Goal: Task Accomplishment & Management: Use online tool/utility

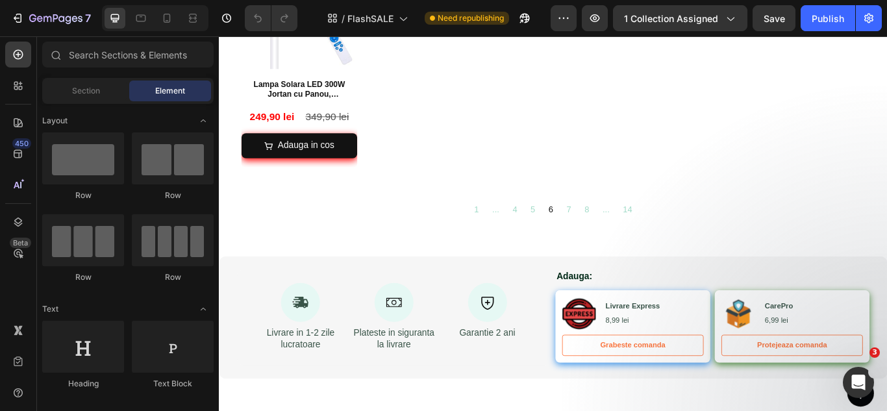
scroll to position [1521, 0]
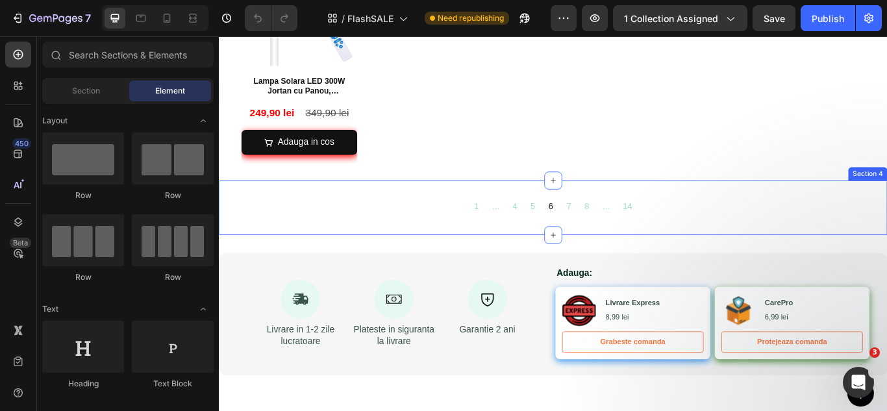
click at [716, 205] on div "1 ... 4 5 6 7 8 ... 14 Collection Paginator Section 4" at bounding box center [609, 237] width 780 height 64
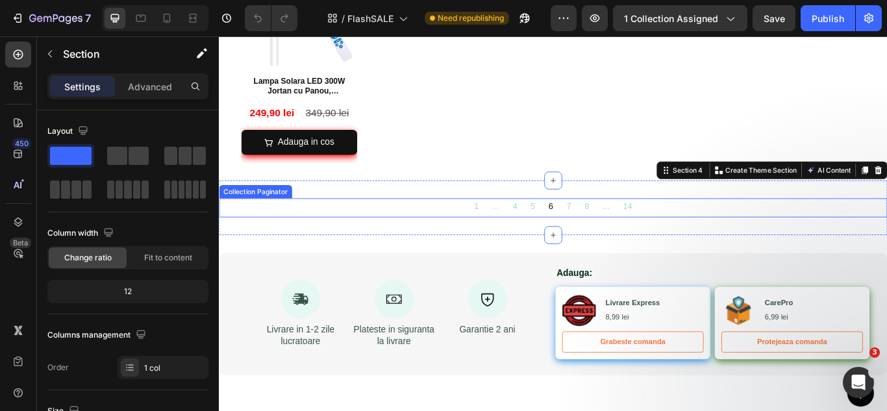
click at [268, 212] on div "Collection Paginator" at bounding box center [262, 218] width 80 height 12
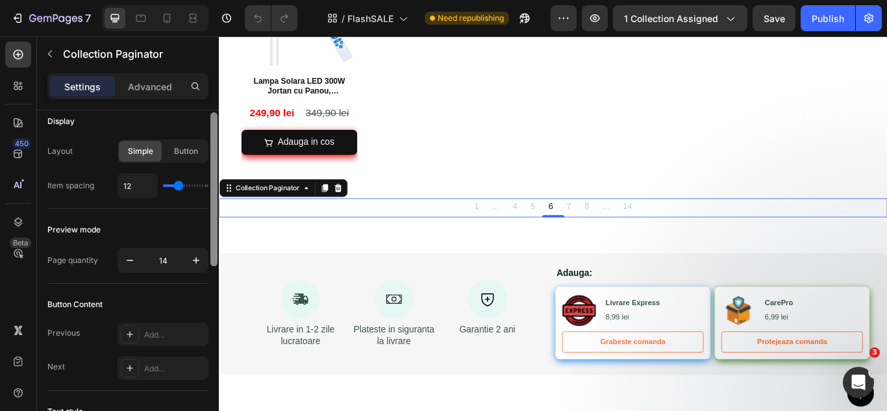
scroll to position [0, 0]
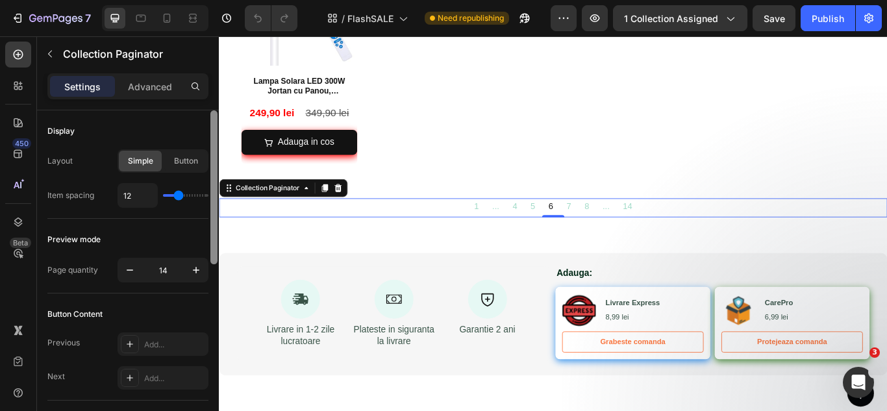
drag, startPoint x: 213, startPoint y: 127, endPoint x: 210, endPoint y: 117, distance: 10.1
click at [210, 117] on div at bounding box center [213, 187] width 7 height 154
click at [152, 86] on p "Advanced" at bounding box center [150, 87] width 44 height 14
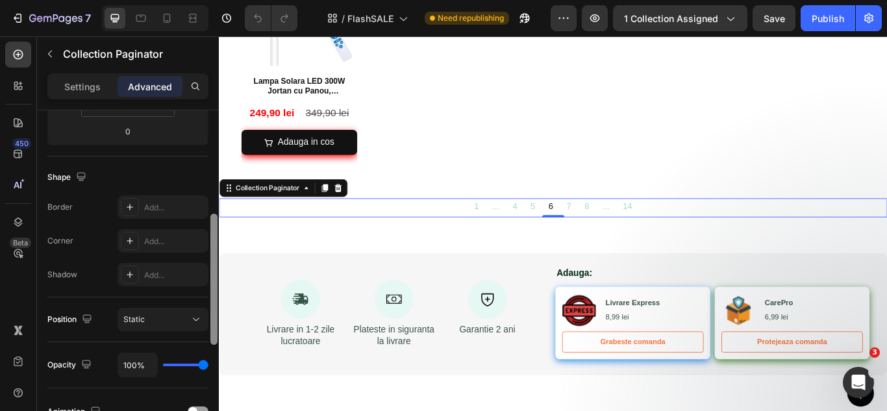
scroll to position [281, 0]
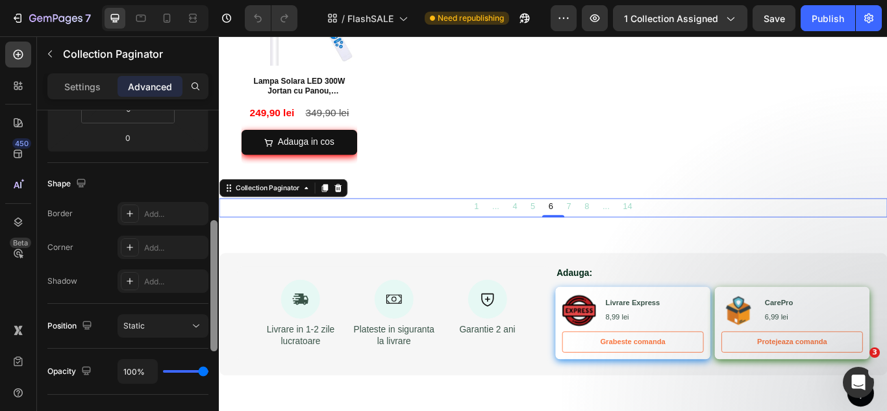
drag, startPoint x: 433, startPoint y: 182, endPoint x: 220, endPoint y: 233, distance: 219.2
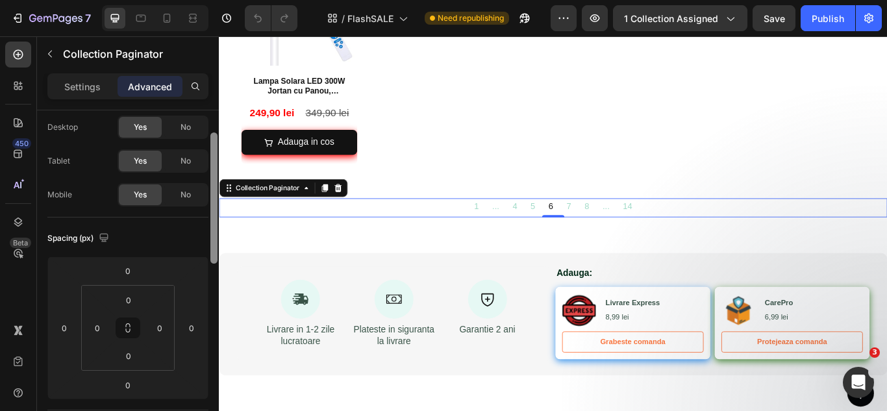
scroll to position [0, 0]
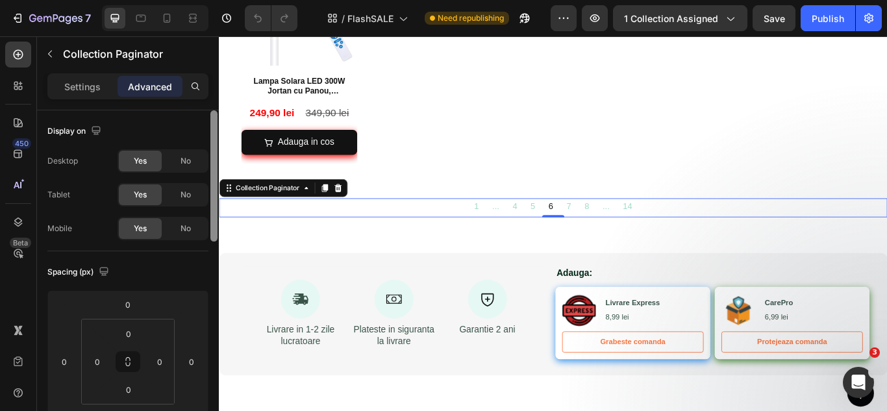
drag, startPoint x: 211, startPoint y: 227, endPoint x: 209, endPoint y: 136, distance: 91.0
click at [209, 136] on div at bounding box center [214, 279] width 10 height 338
click at [91, 92] on p "Settings" at bounding box center [82, 87] width 36 height 14
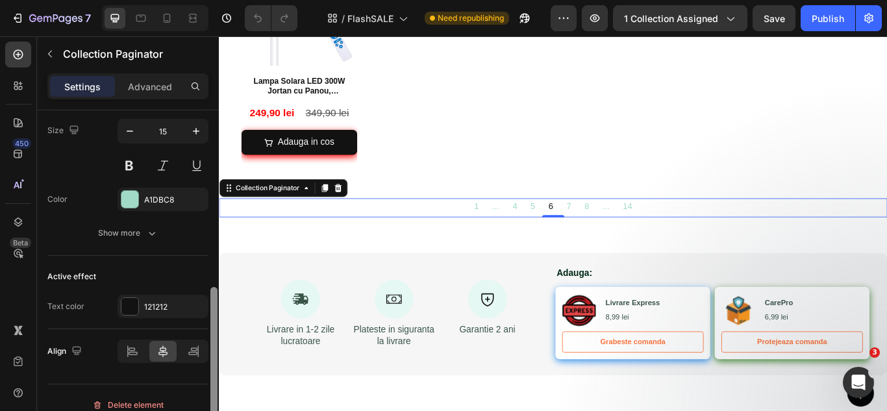
scroll to position [403, 0]
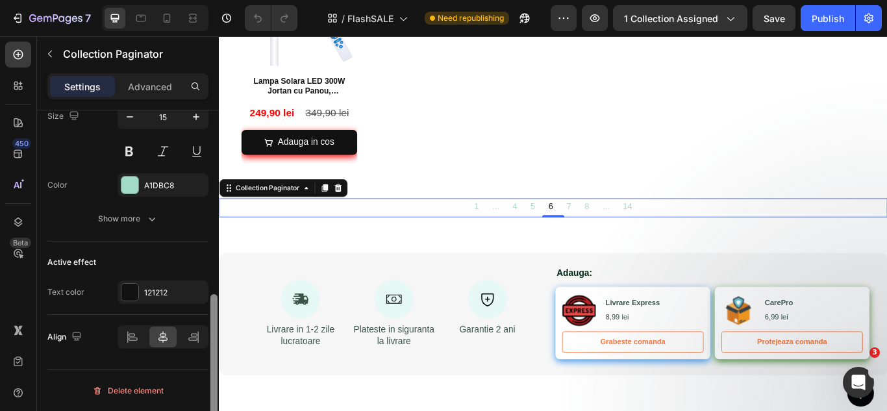
drag, startPoint x: 212, startPoint y: 127, endPoint x: 210, endPoint y: 322, distance: 195.6
click at [210, 322] on div at bounding box center [213, 371] width 7 height 154
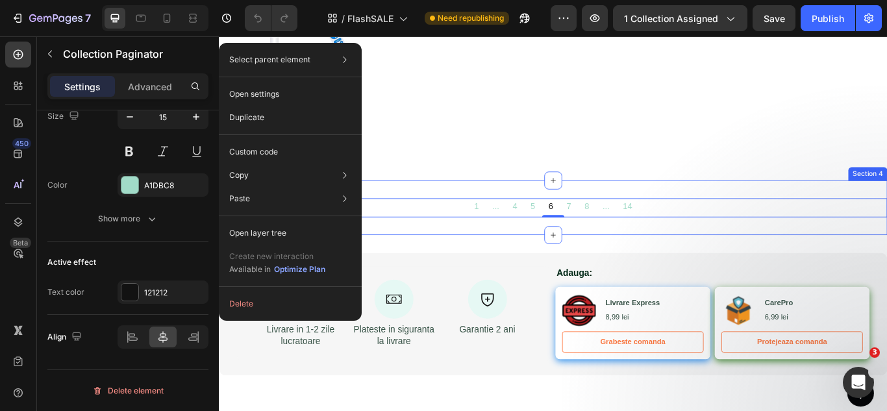
click at [741, 205] on div "1 ... 4 5 6 7 8 ... 14 Collection Paginator 0 Section 4" at bounding box center [609, 237] width 780 height 64
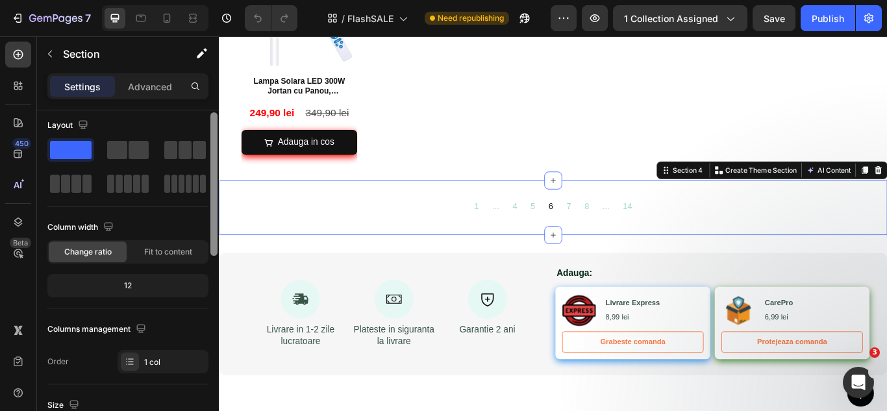
scroll to position [0, 0]
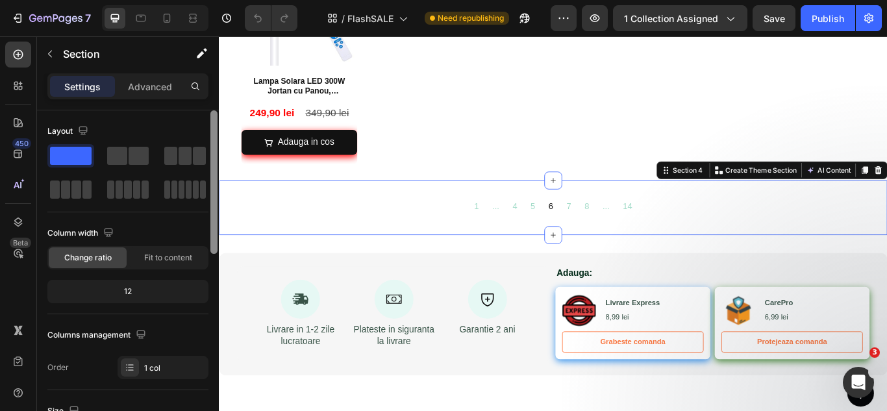
drag, startPoint x: 213, startPoint y: 121, endPoint x: 203, endPoint y: 114, distance: 12.1
click at [203, 114] on div "Layout Column width Change ratio Fit to content 12 Columns management Order 1 c…" at bounding box center [128, 279] width 182 height 338
click at [158, 92] on p "Advanced" at bounding box center [150, 87] width 44 height 14
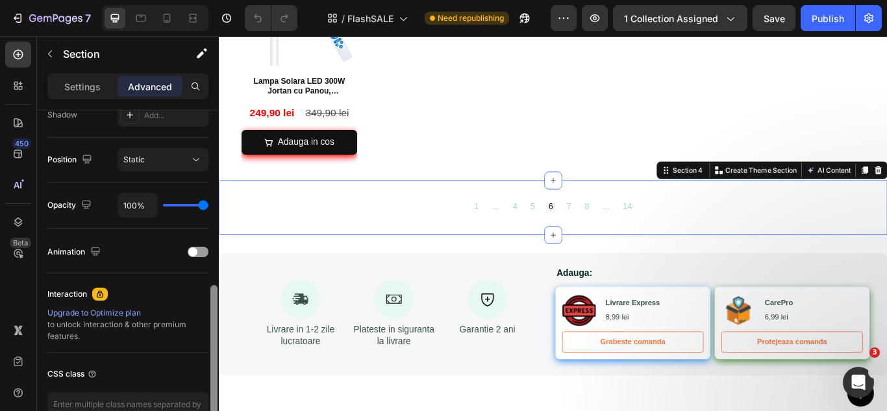
scroll to position [452, 0]
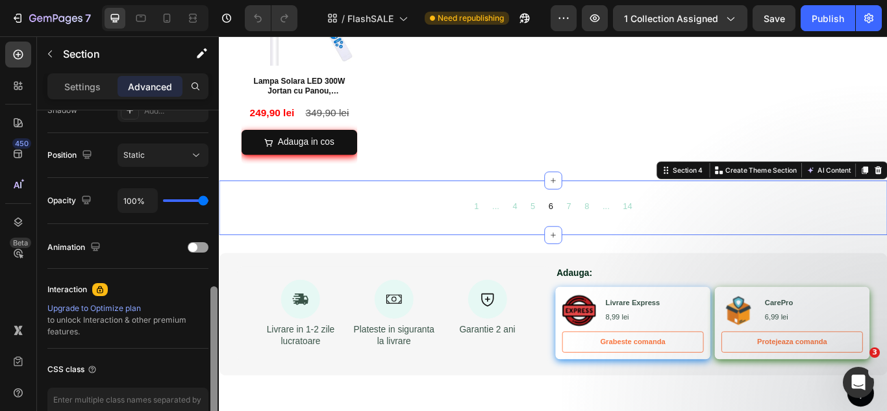
drag, startPoint x: 214, startPoint y: 125, endPoint x: 215, endPoint y: 301, distance: 176.7
click at [215, 301] on div at bounding box center [213, 351] width 7 height 131
click at [510, 226] on div "1 ... 4 5 6 7 8 ... 14" at bounding box center [608, 234] width 231 height 18
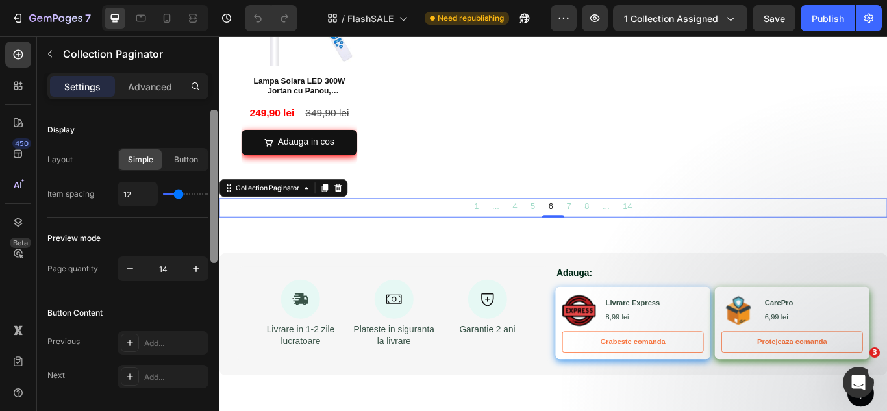
scroll to position [0, 0]
drag, startPoint x: 214, startPoint y: 231, endPoint x: 212, endPoint y: 214, distance: 16.4
click at [212, 214] on div at bounding box center [213, 187] width 7 height 154
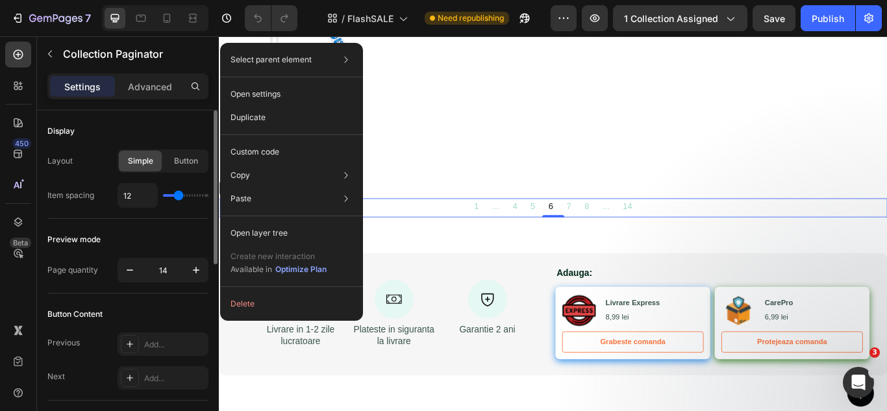
click at [150, 242] on div "Preview mode" at bounding box center [127, 239] width 161 height 21
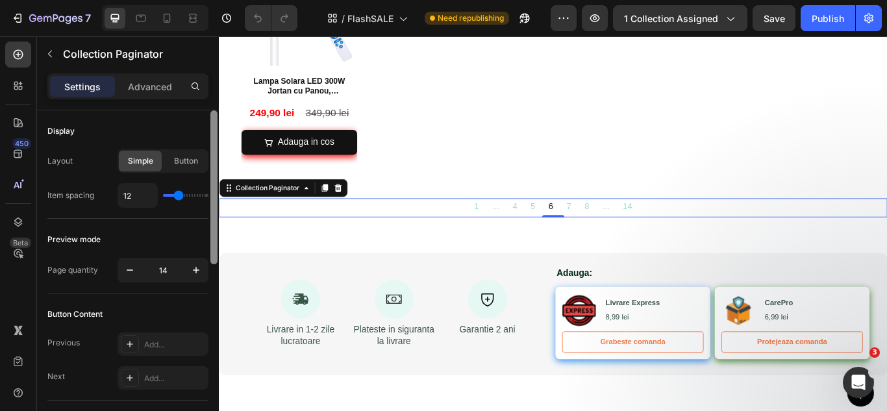
drag, startPoint x: 214, startPoint y: 231, endPoint x: 211, endPoint y: 201, distance: 30.1
click at [211, 201] on div at bounding box center [213, 187] width 7 height 154
click at [140, 83] on p "Advanced" at bounding box center [150, 87] width 44 height 14
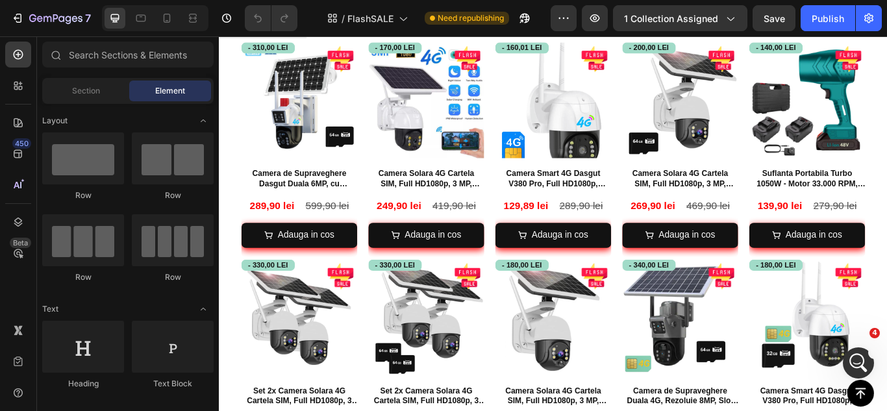
scroll to position [12, 0]
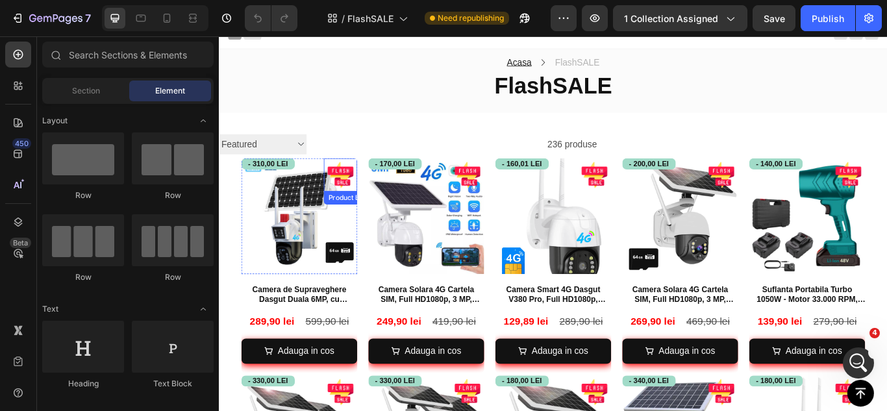
click at [370, 181] on div at bounding box center [360, 198] width 39 height 39
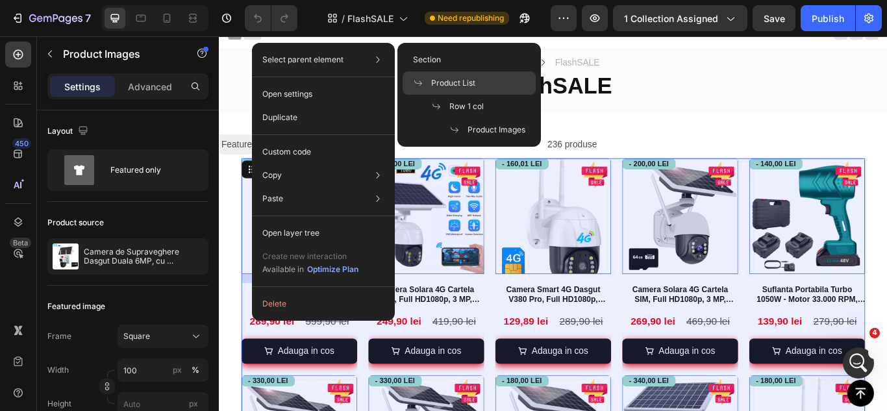
click at [455, 81] on span "Product List" at bounding box center [453, 83] width 44 height 12
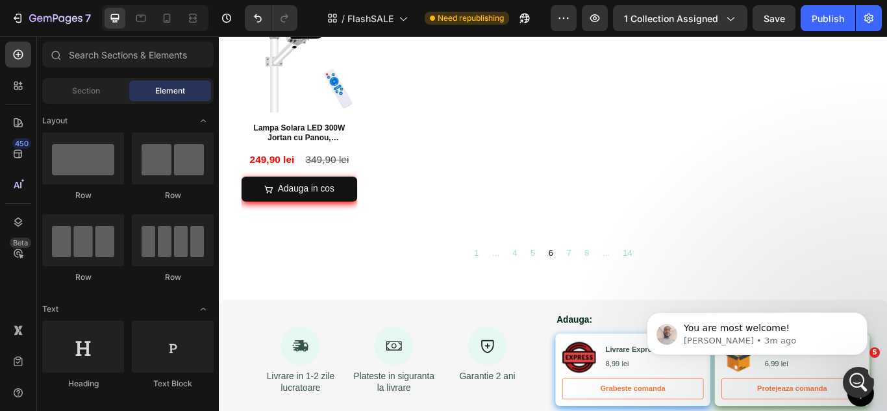
scroll to position [1470, 0]
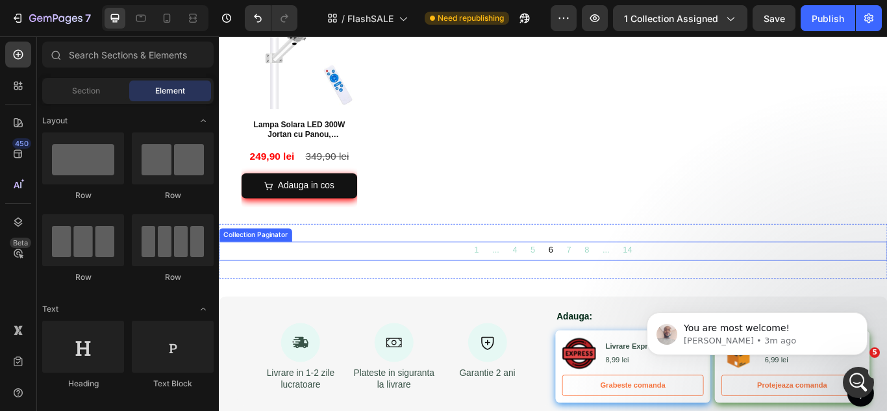
click at [672, 276] on div "1 ... 4 5 6 7 8 ... 14" at bounding box center [608, 285] width 231 height 18
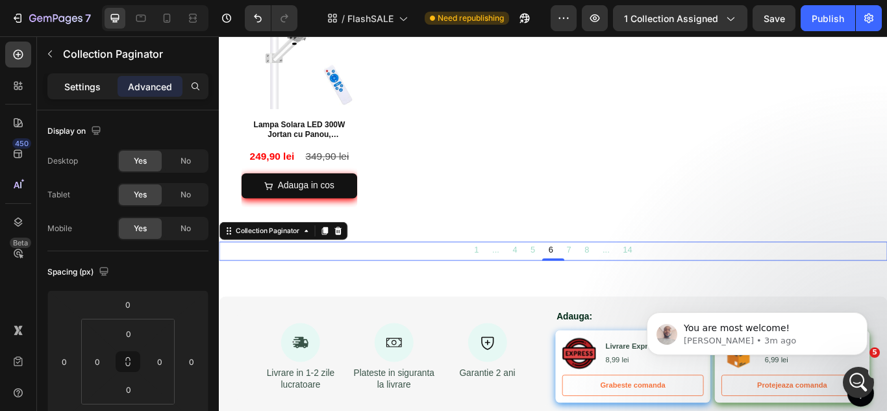
click at [83, 89] on p "Settings" at bounding box center [82, 87] width 36 height 14
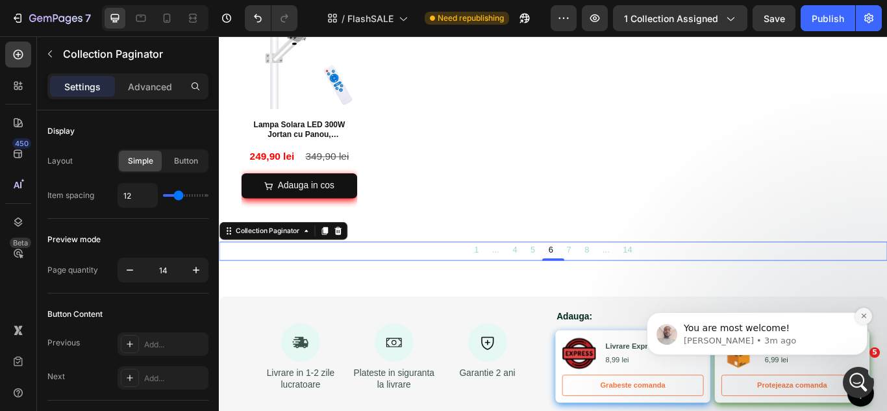
click at [862, 316] on icon "Dismiss notification" at bounding box center [864, 315] width 7 height 7
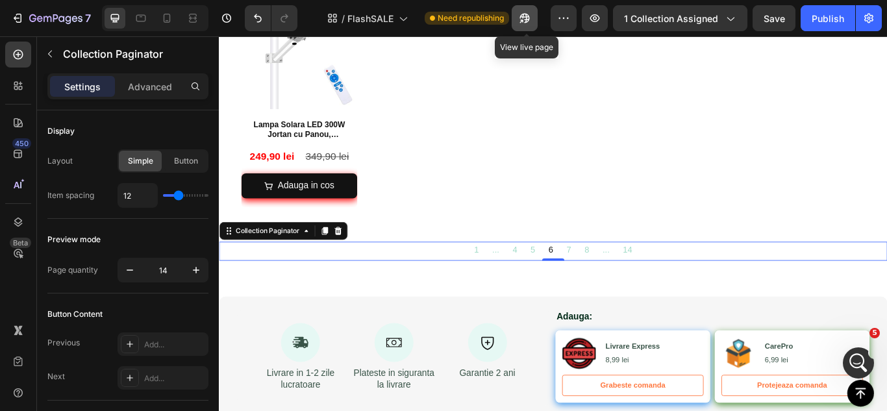
click at [524, 19] on icon "button" at bounding box center [521, 20] width 3 height 3
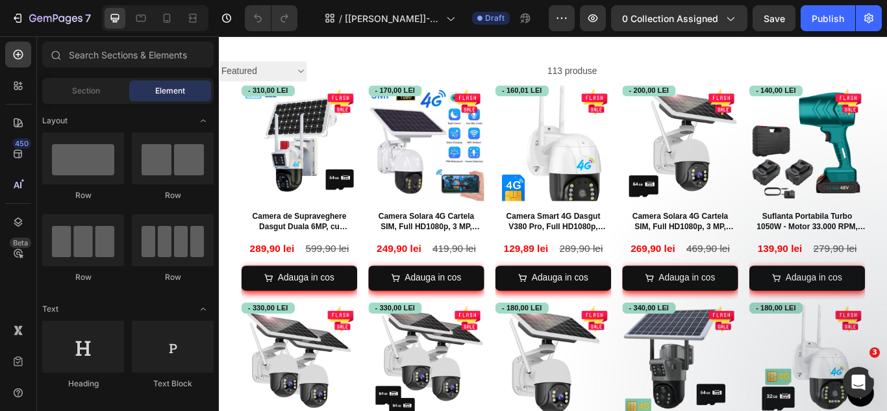
scroll to position [16, 0]
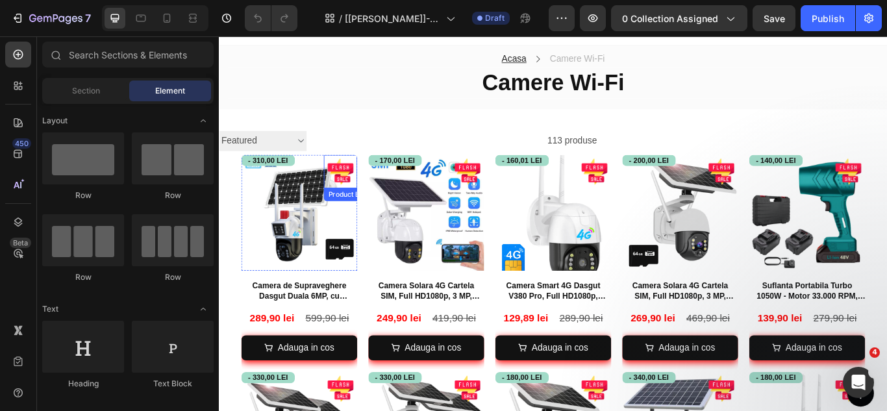
click at [357, 181] on div at bounding box center [360, 194] width 39 height 39
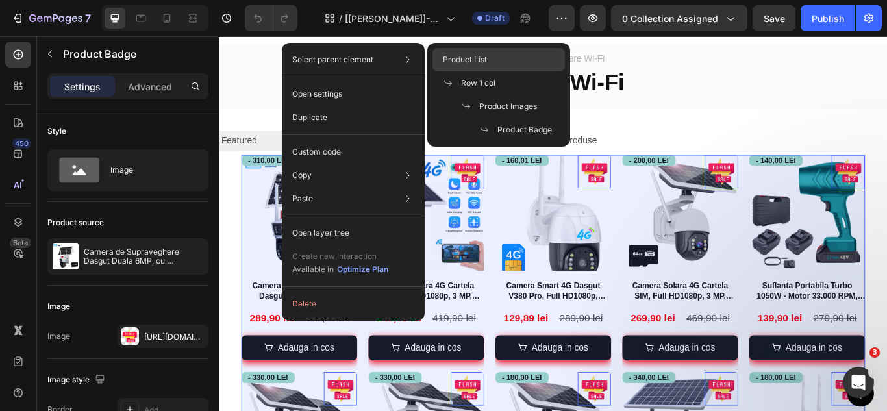
click at [487, 71] on div "Product List" at bounding box center [499, 82] width 133 height 23
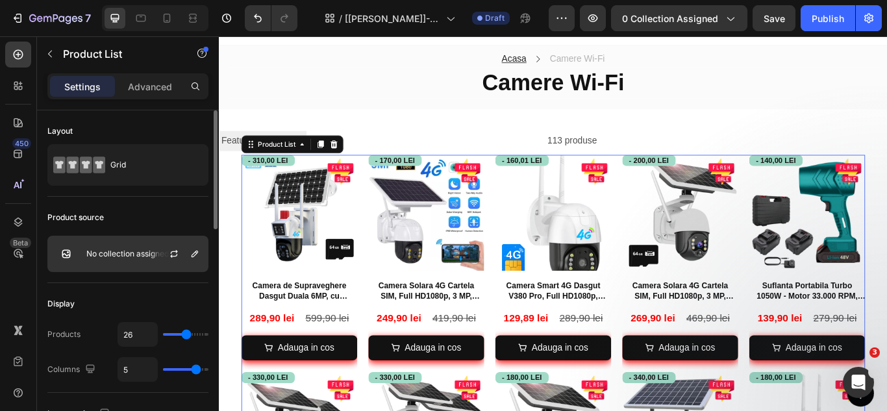
click at [132, 261] on div "No collection assigned" at bounding box center [127, 254] width 161 height 36
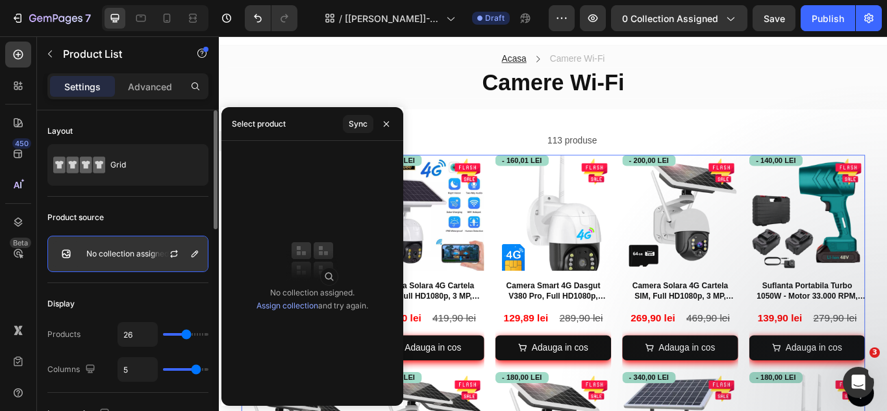
click at [114, 258] on p "No collection assigned" at bounding box center [127, 253] width 83 height 9
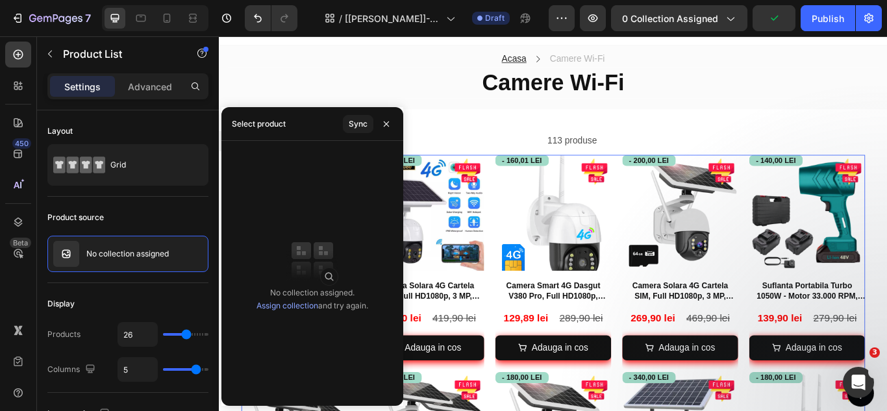
click at [280, 305] on link "Assign collection" at bounding box center [288, 306] width 62 height 10
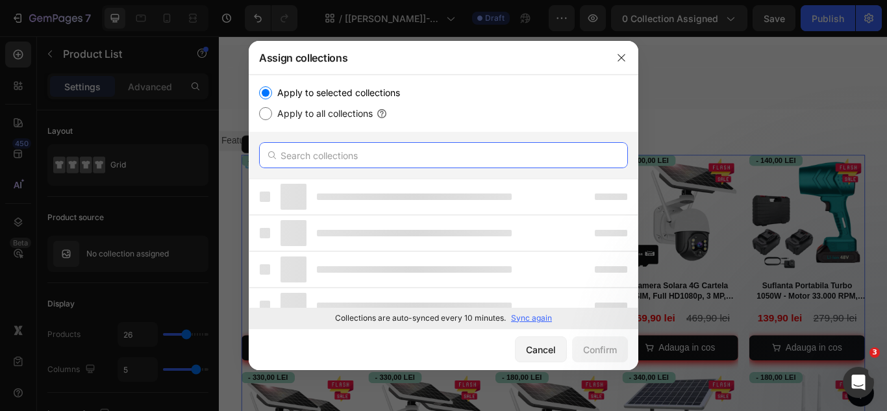
click at [330, 155] on input "text" at bounding box center [443, 155] width 369 height 26
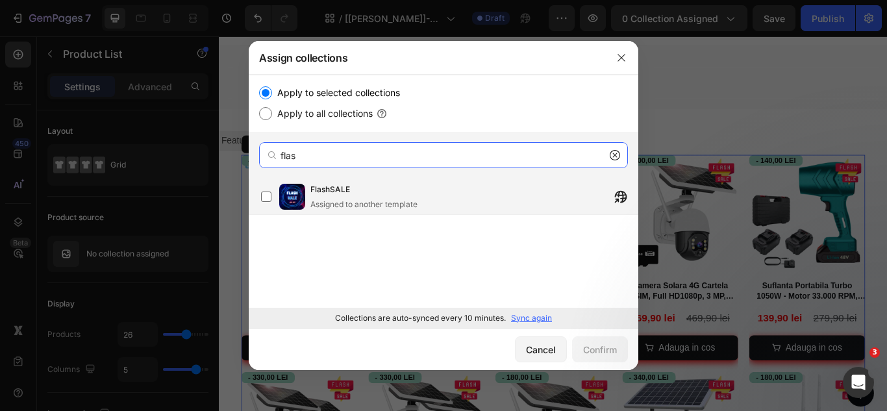
type input "flas"
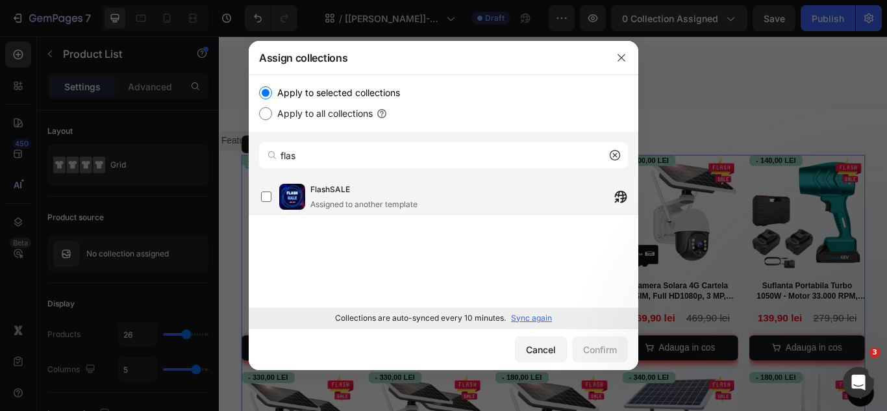
click at [345, 193] on span "FlashSALE" at bounding box center [331, 189] width 40 height 13
click at [598, 346] on div "Confirm" at bounding box center [600, 350] width 34 height 14
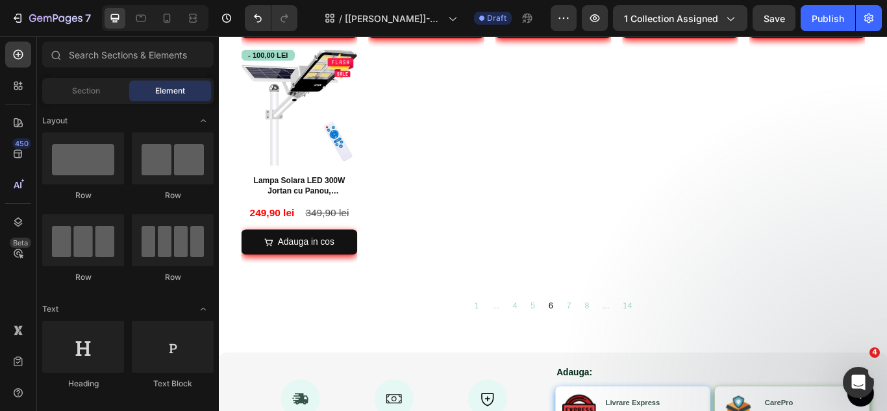
scroll to position [1412, 0]
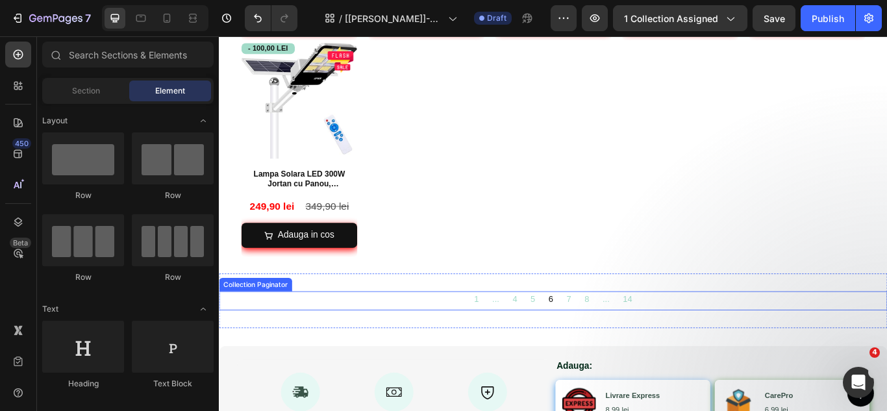
click at [730, 334] on div "1 ... 4 5 6 7 8 ... 14" at bounding box center [609, 345] width 780 height 22
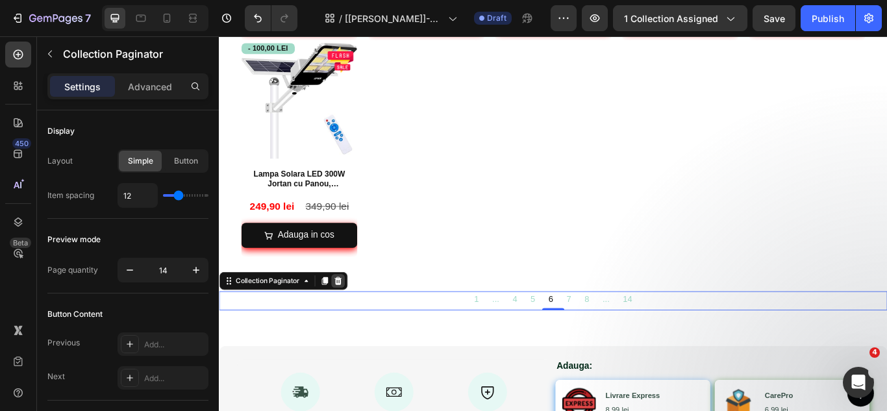
click at [359, 317] on icon at bounding box center [357, 321] width 8 height 9
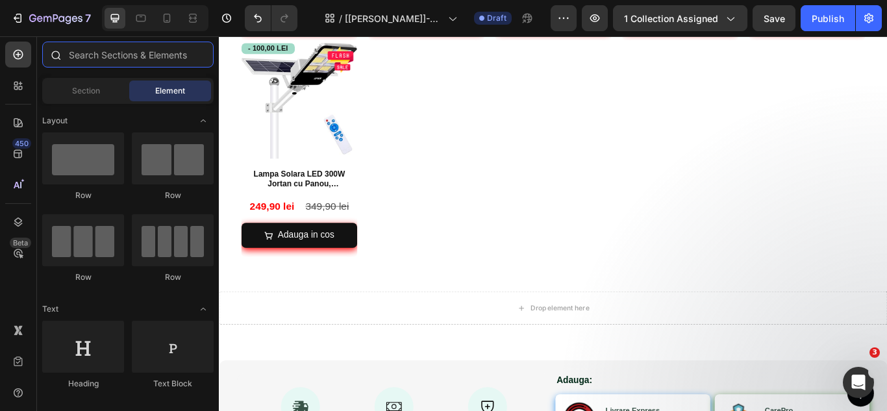
click at [79, 57] on input "text" at bounding box center [128, 55] width 172 height 26
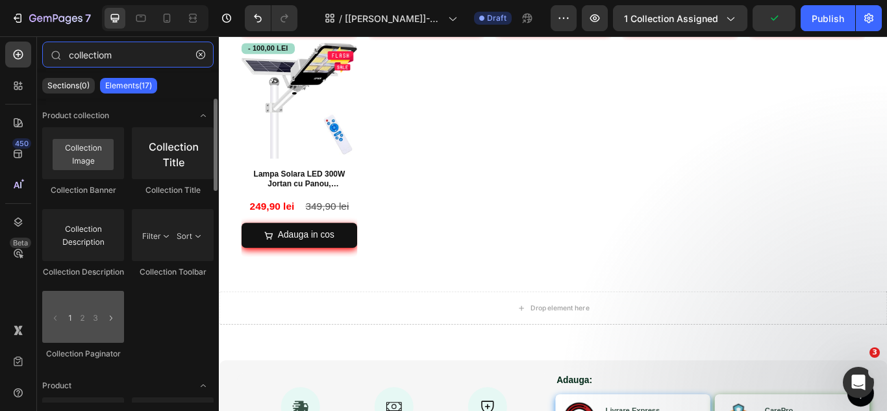
type input "collectiom"
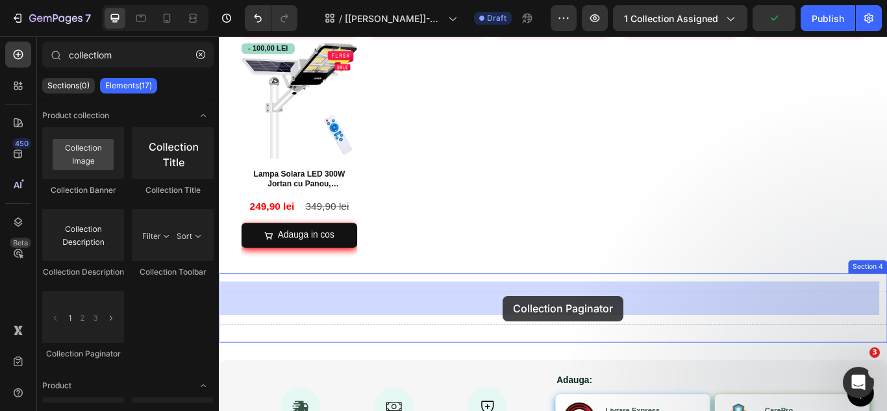
drag, startPoint x: 303, startPoint y: 364, endPoint x: 550, endPoint y: 339, distance: 248.1
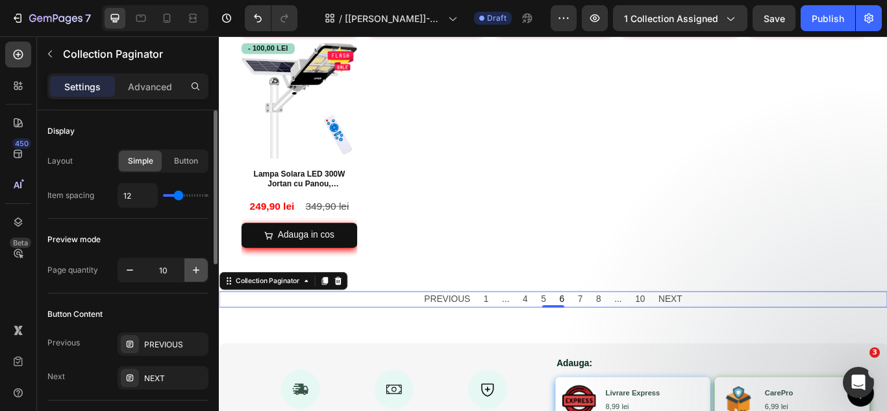
click at [194, 272] on icon "button" at bounding box center [196, 270] width 13 height 13
type input "14"
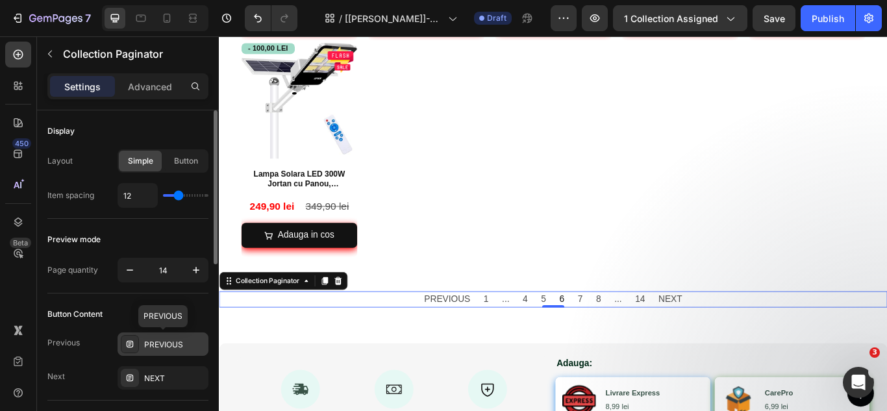
click at [155, 346] on div "PREVIOUS" at bounding box center [174, 345] width 61 height 12
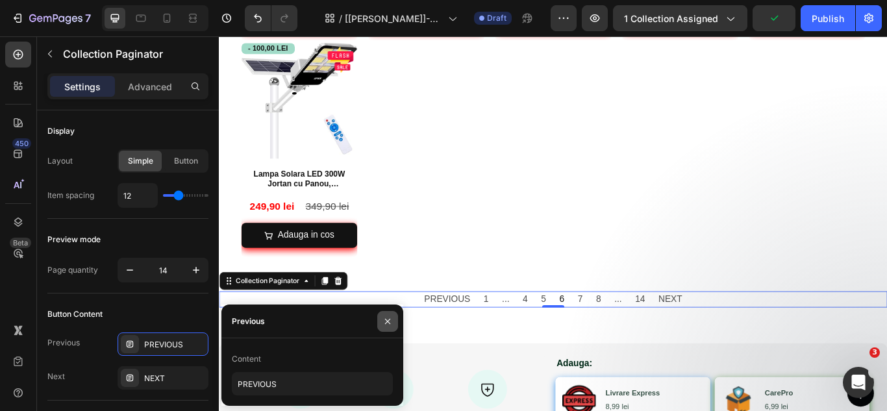
click at [385, 321] on icon "button" at bounding box center [388, 321] width 10 height 10
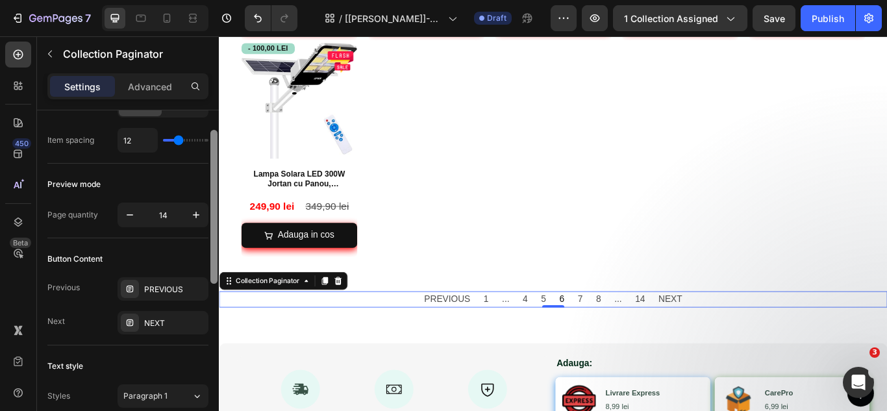
scroll to position [62, 0]
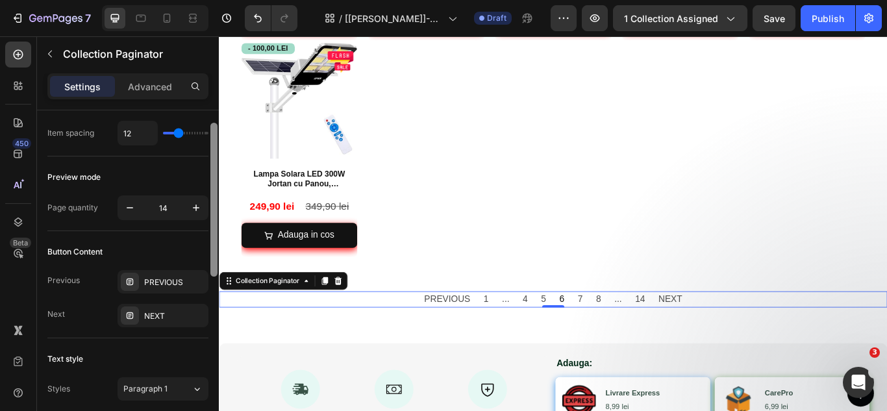
drag, startPoint x: 214, startPoint y: 253, endPoint x: 218, endPoint y: 281, distance: 28.8
click at [218, 281] on div at bounding box center [214, 268] width 10 height 338
click at [134, 280] on icon at bounding box center [130, 282] width 10 height 10
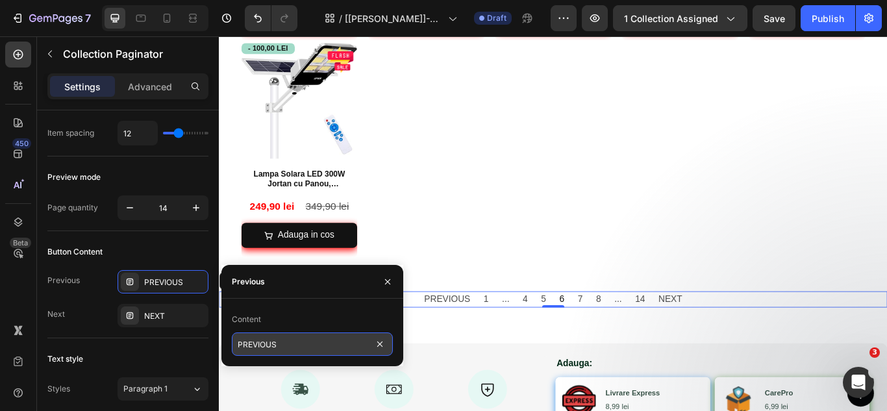
click at [285, 350] on input "PREVIOUS" at bounding box center [312, 344] width 161 height 23
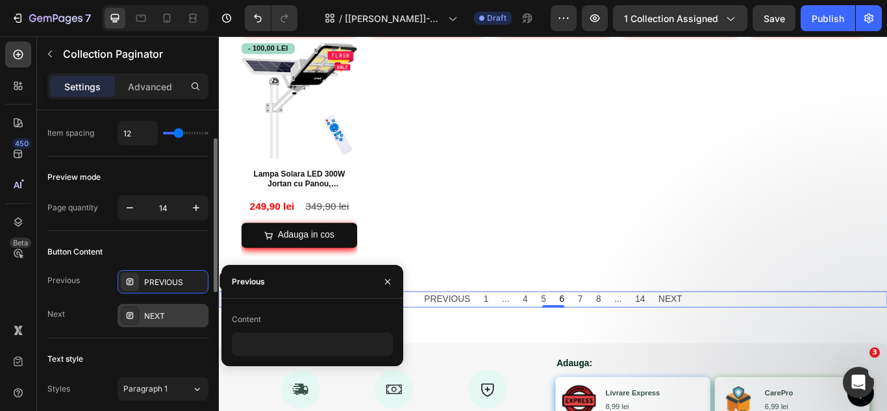
click at [185, 315] on div "NEXT" at bounding box center [174, 317] width 61 height 12
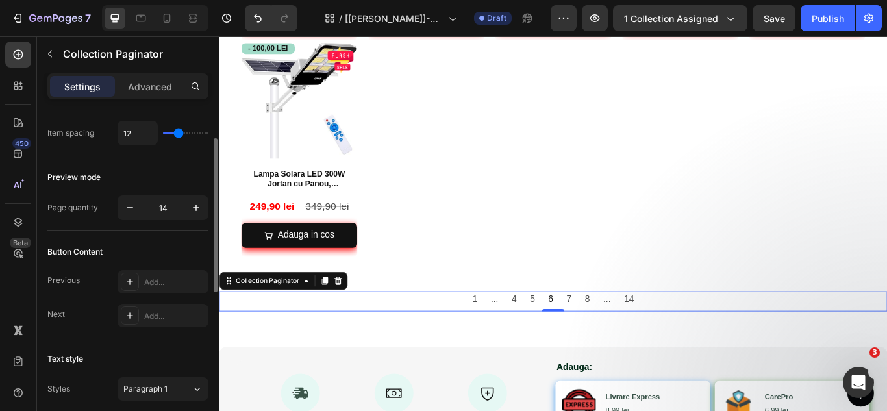
click at [174, 354] on div "Text style" at bounding box center [127, 359] width 161 height 21
click at [598, 16] on icon "button" at bounding box center [595, 18] width 13 height 13
click at [165, 205] on input "14" at bounding box center [163, 207] width 43 height 23
click at [173, 245] on div "Button Content" at bounding box center [127, 252] width 161 height 21
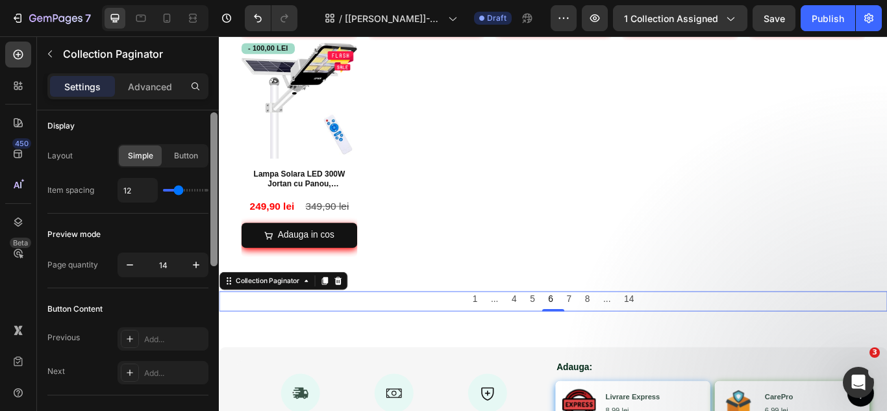
scroll to position [0, 0]
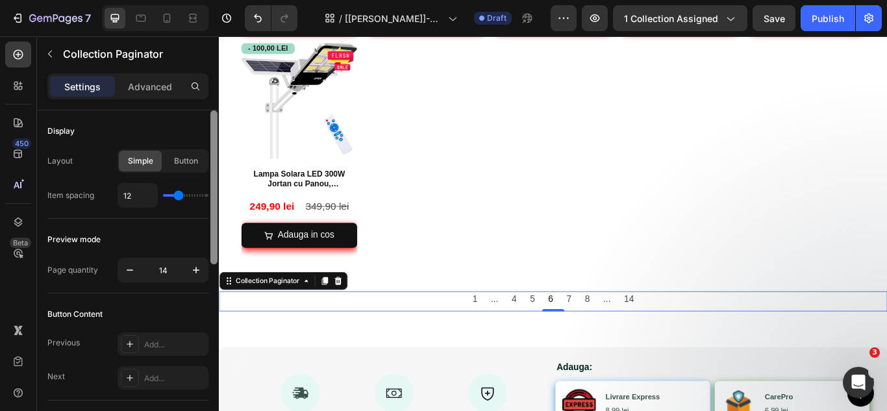
drag, startPoint x: 212, startPoint y: 254, endPoint x: 211, endPoint y: 216, distance: 37.7
click at [211, 216] on div at bounding box center [213, 187] width 7 height 154
click at [191, 160] on span "Button" at bounding box center [186, 161] width 24 height 12
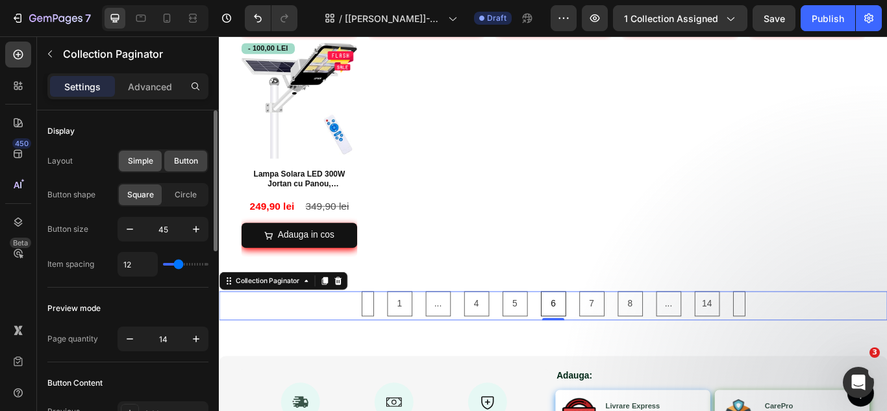
click at [134, 162] on span "Simple" at bounding box center [140, 161] width 25 height 12
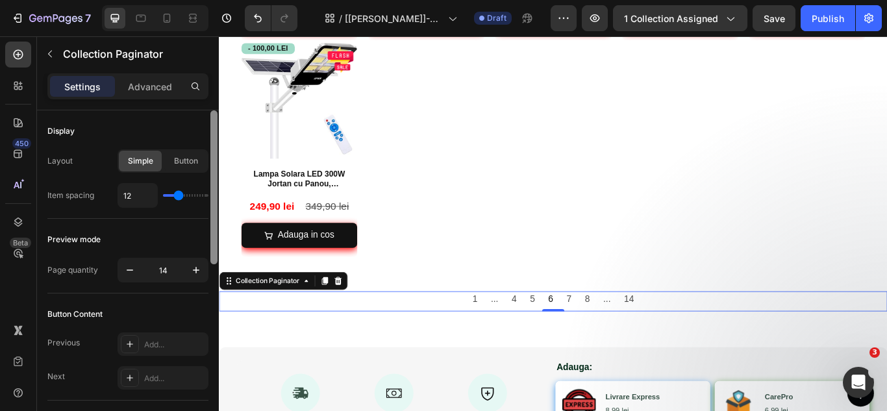
drag, startPoint x: 213, startPoint y: 223, endPoint x: 207, endPoint y: 193, distance: 30.5
click at [207, 193] on div "Display Layout Simple Button Item spacing 12 Preview mode Page quantity 14 Butt…" at bounding box center [128, 279] width 182 height 338
click at [163, 92] on p "Advanced" at bounding box center [150, 87] width 44 height 14
